Goal: Find specific page/section: Find specific page/section

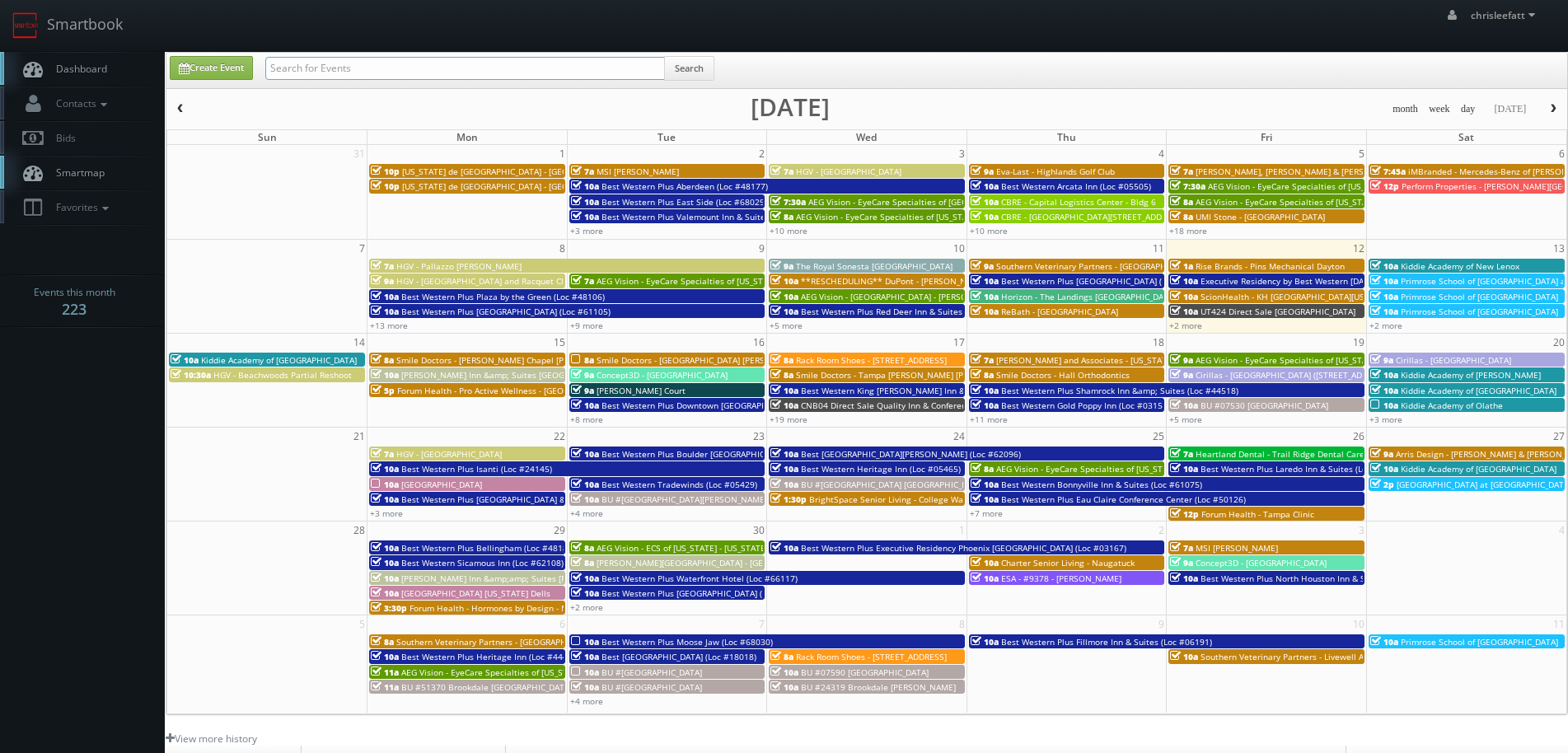
click at [615, 72] on input "text" at bounding box center [465, 68] width 400 height 23
type input "l&e research denver"
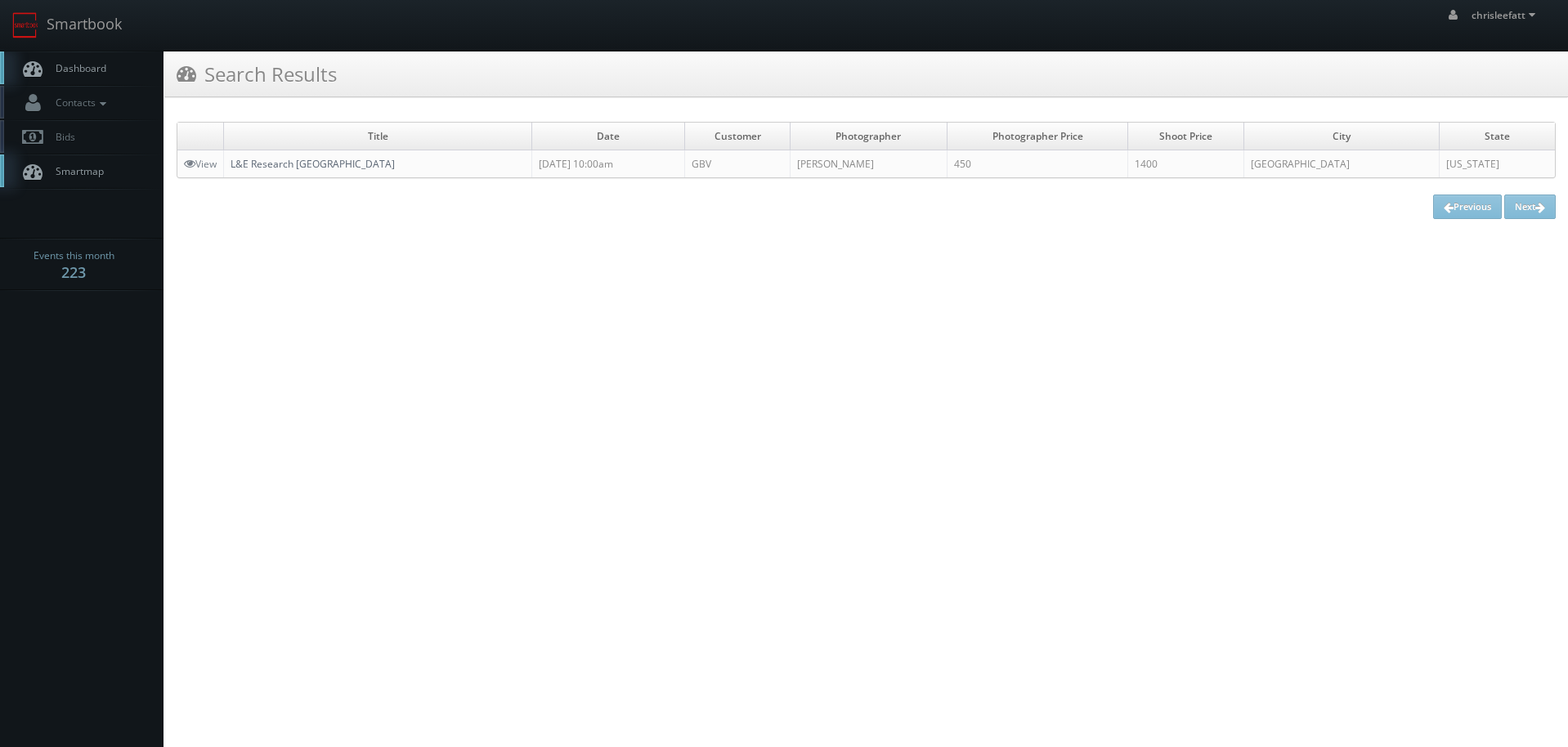
click at [274, 163] on link "L&E Research Denver" at bounding box center [312, 163] width 164 height 14
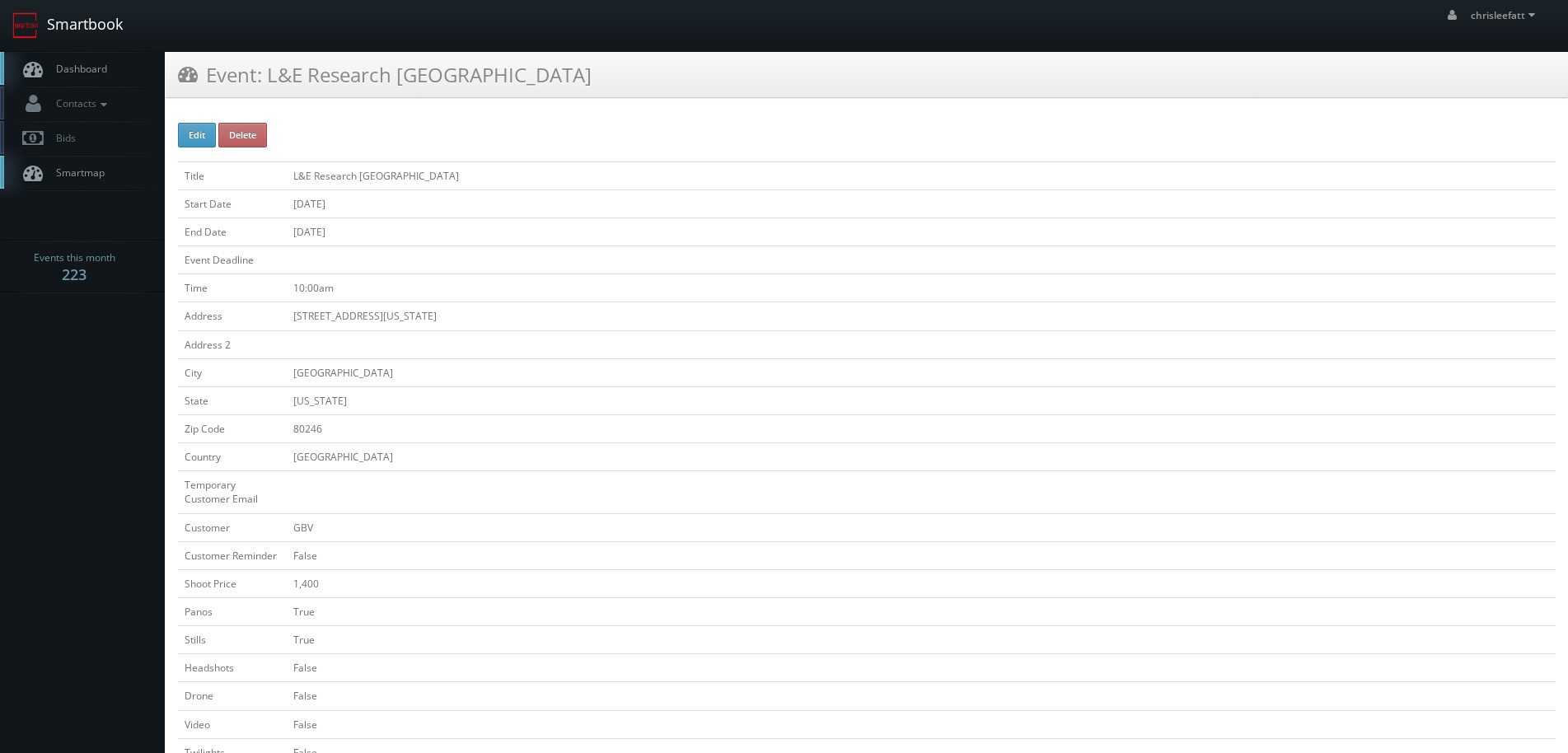
click at [121, 34] on link "Smartbook" at bounding box center [67, 25] width 135 height 51
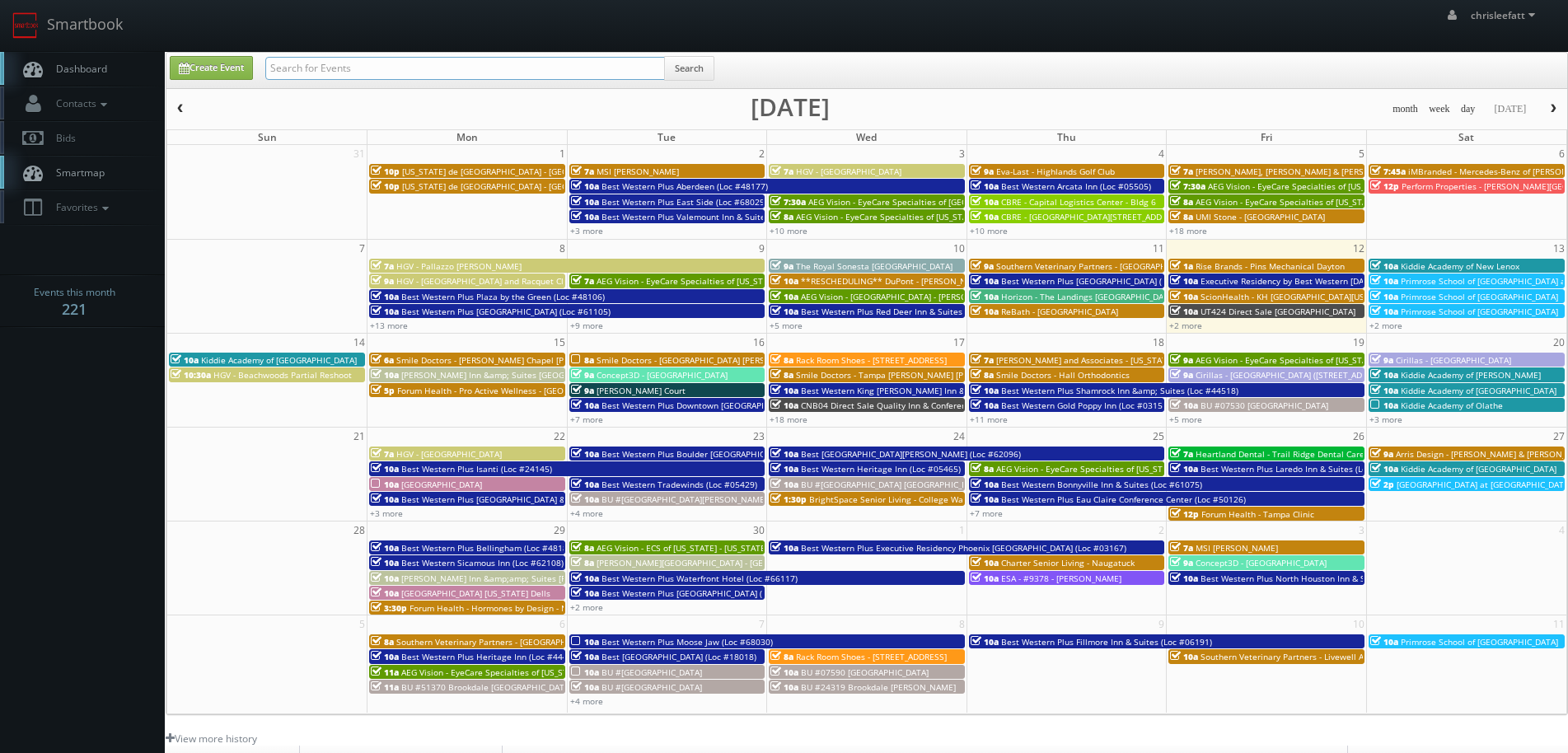
click at [582, 72] on input "text" at bounding box center [465, 68] width 400 height 23
type input "45093"
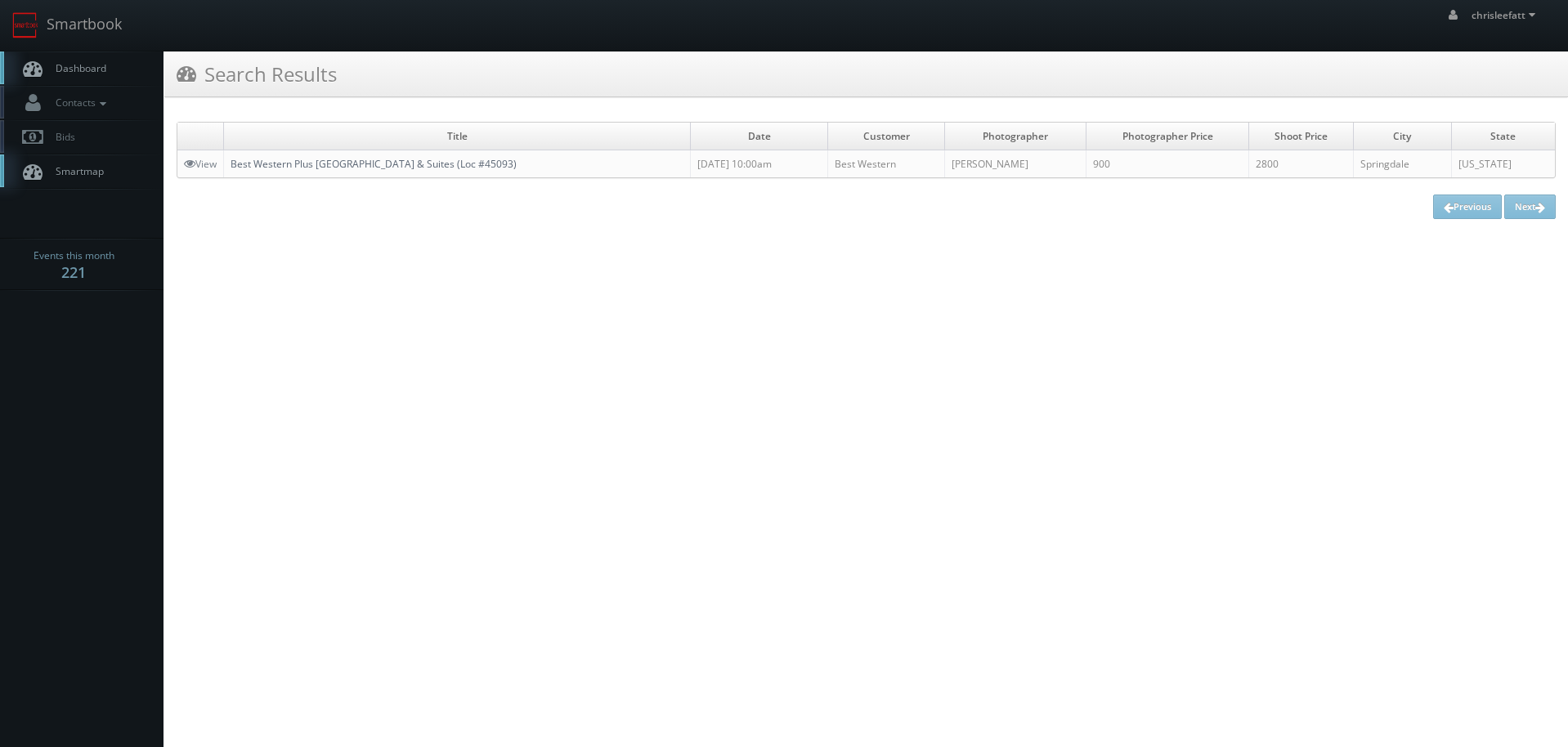
click at [474, 163] on link "Best Western Plus [GEOGRAPHIC_DATA] & Suites (Loc #45093)" at bounding box center [374, 163] width 287 height 14
